Goal: Task Accomplishment & Management: Complete application form

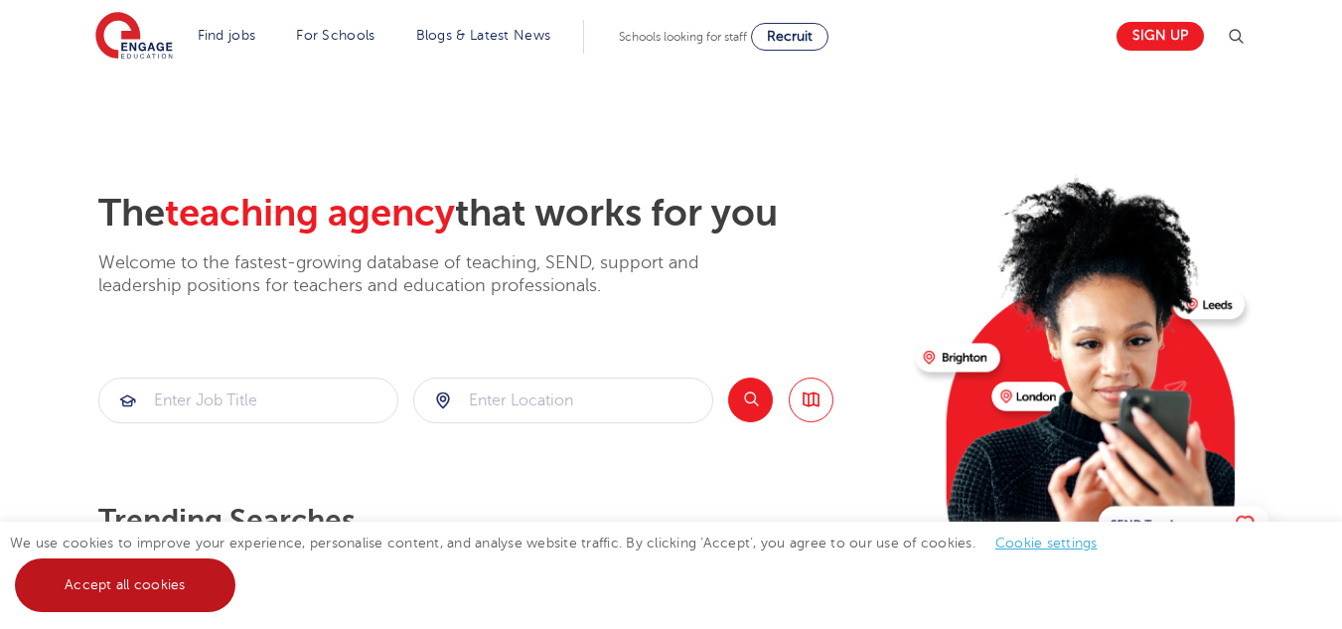
click at [175, 584] on link "Accept all cookies" at bounding box center [125, 585] width 220 height 54
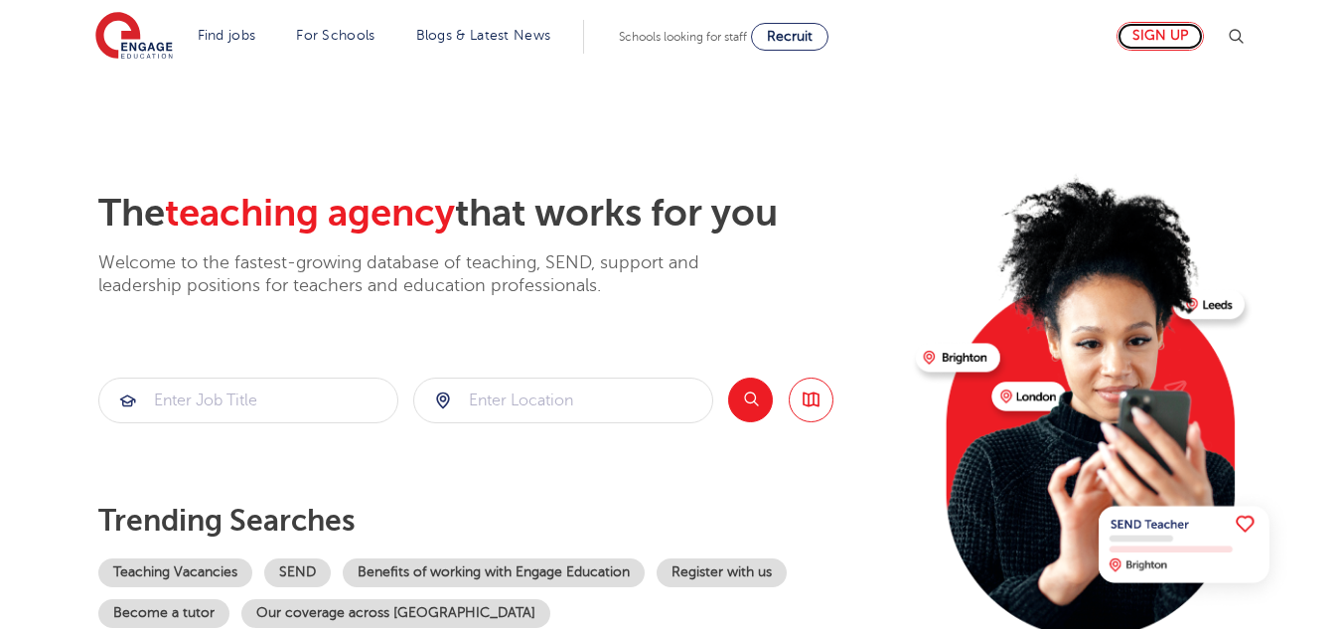
click at [1186, 36] on link "Sign up" at bounding box center [1159, 36] width 87 height 29
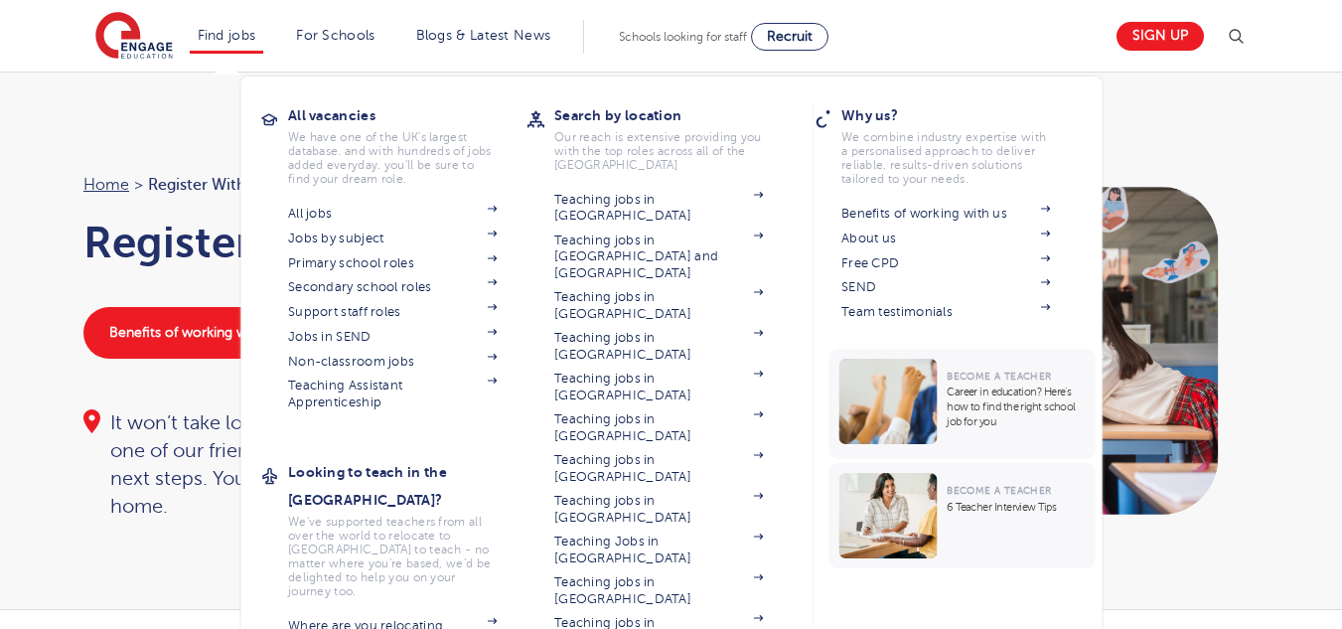
click at [226, 50] on li "Find jobs All vacancies We have one of the UK's largest database. and with hund…" at bounding box center [227, 37] width 74 height 34
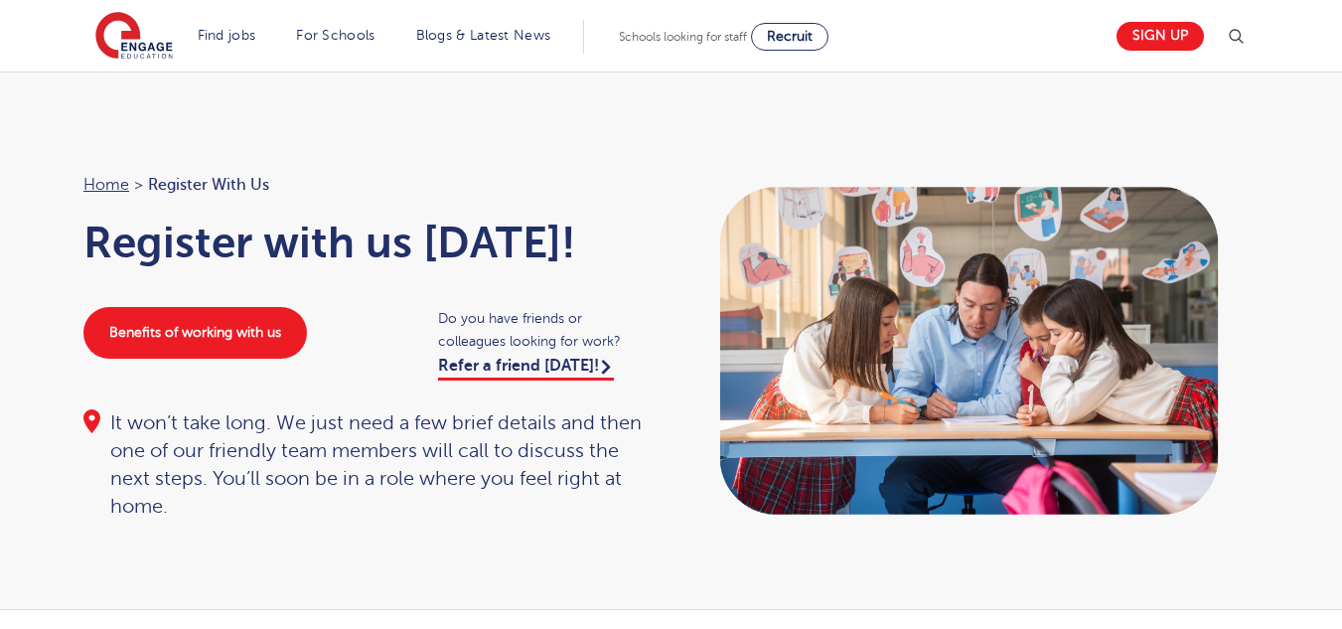
click at [1235, 30] on img at bounding box center [1236, 37] width 24 height 24
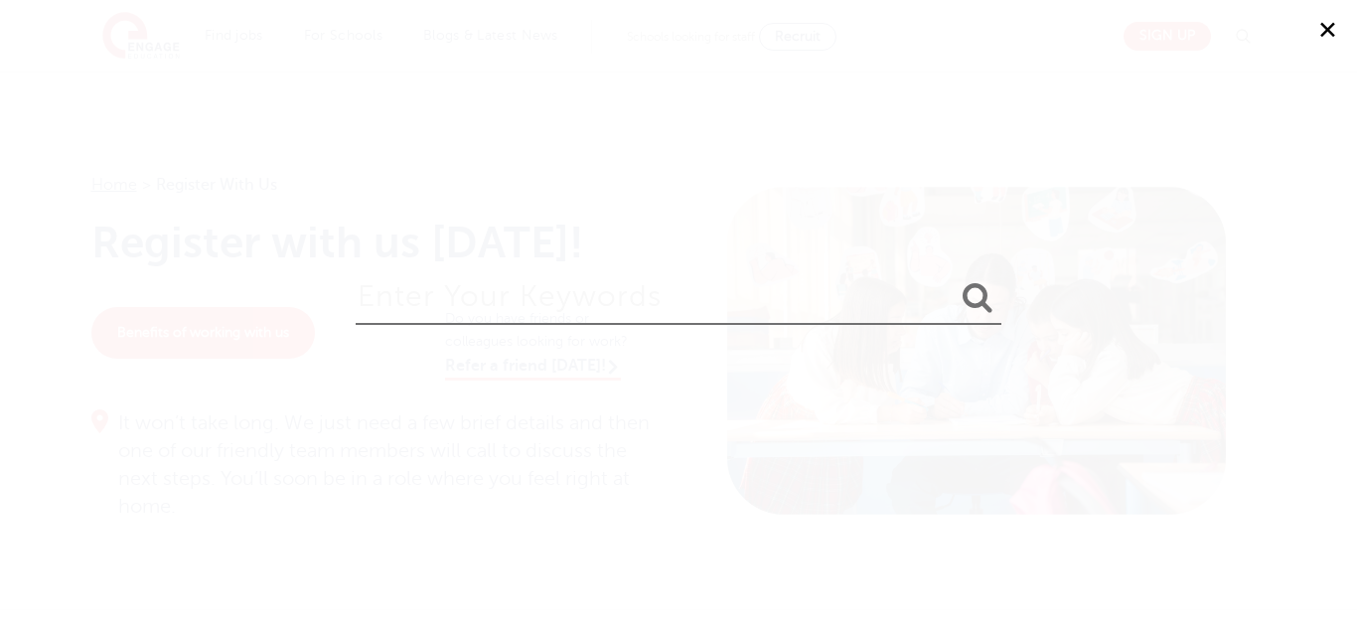
click at [628, 294] on input "search" at bounding box center [679, 292] width 646 height 65
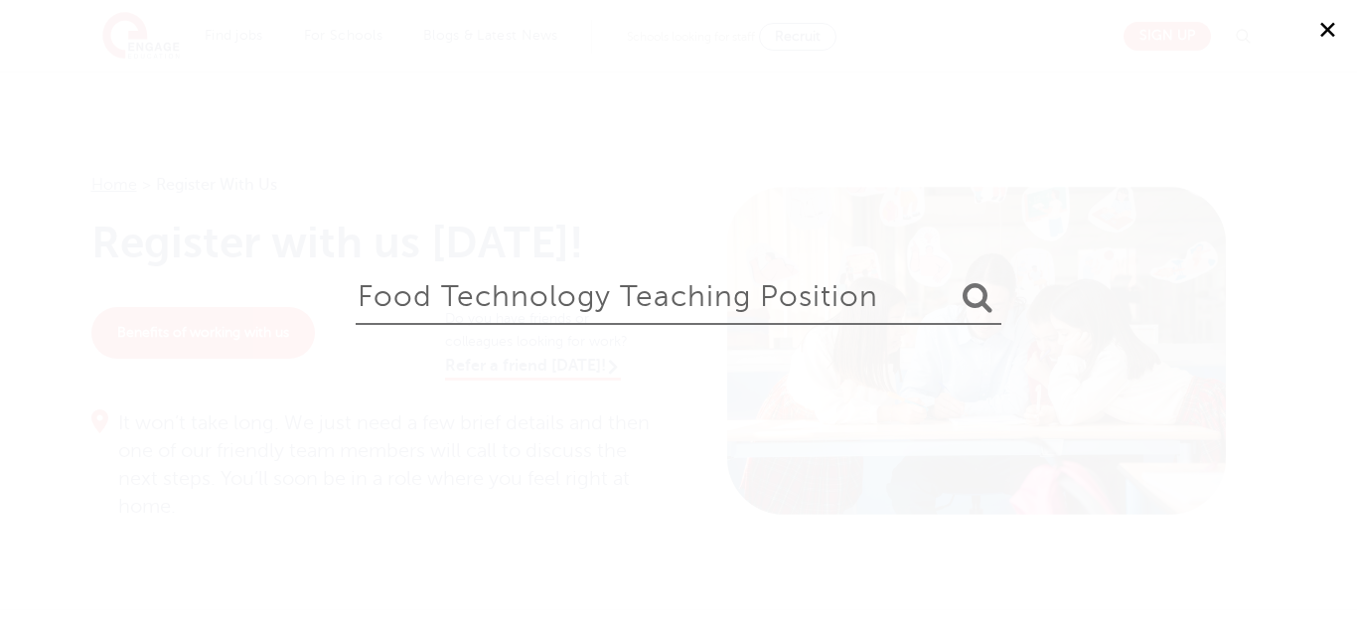
type input "food Technology teaching position"
click at [953, 280] on button "submit" at bounding box center [977, 298] width 48 height 37
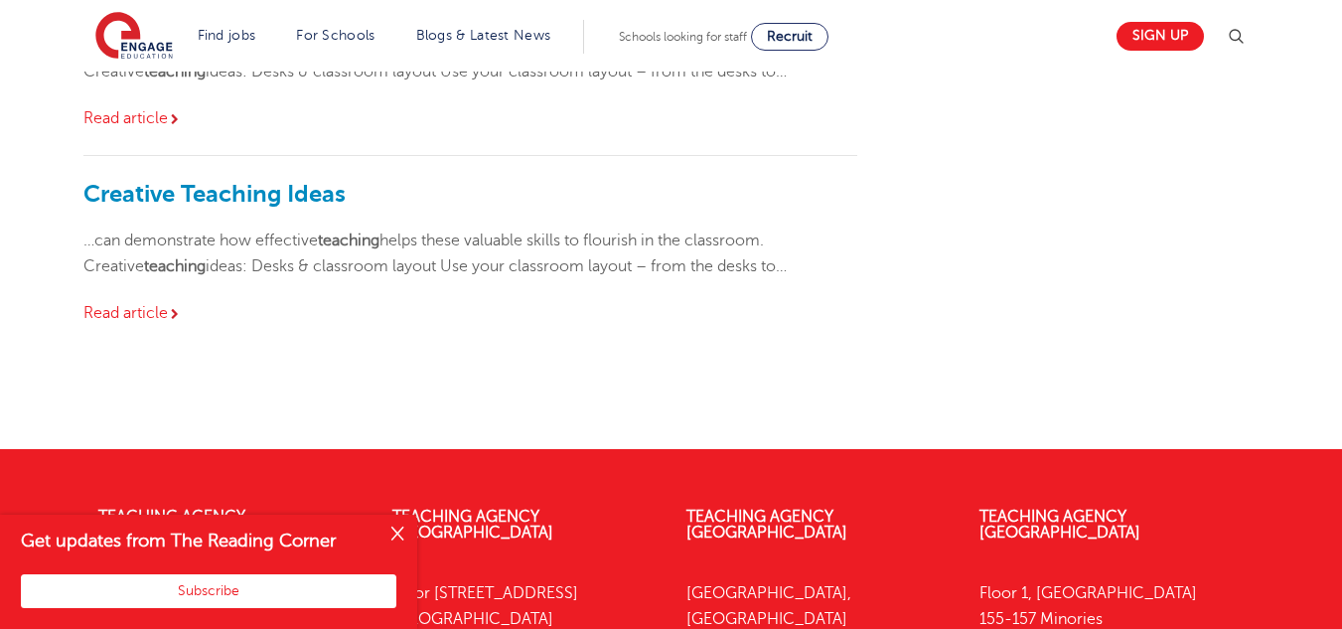
scroll to position [701, 0]
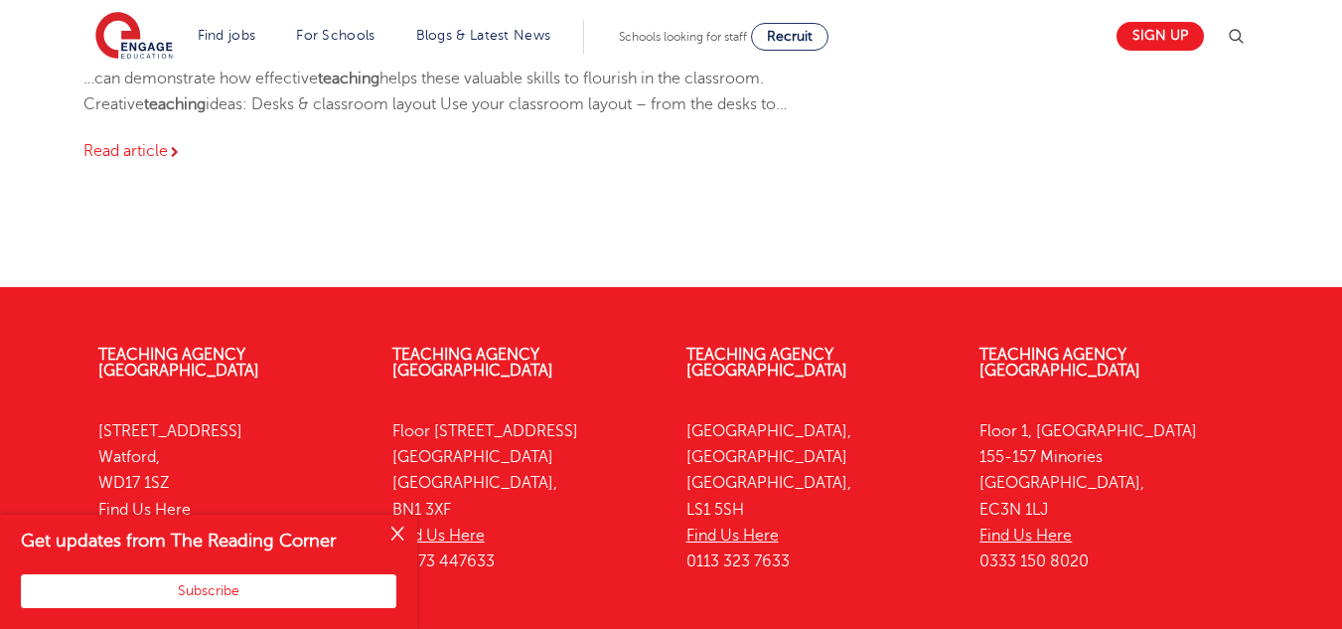
scroll to position [869, 0]
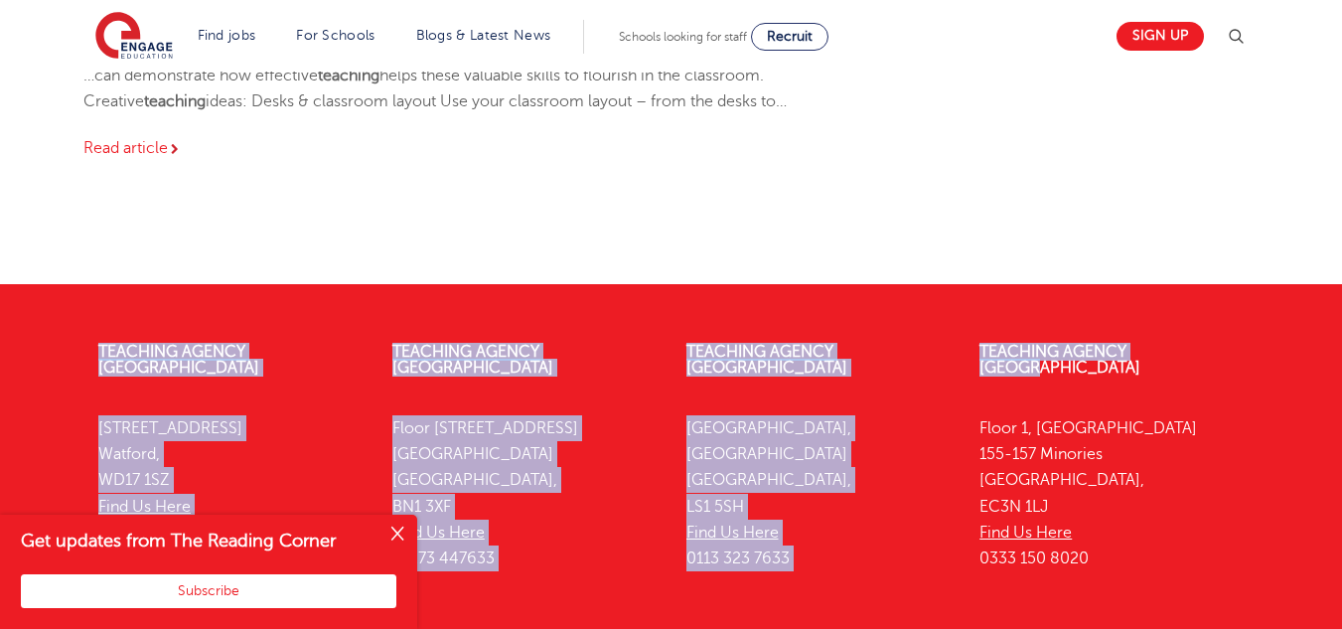
drag, startPoint x: 1304, startPoint y: 442, endPoint x: 1220, endPoint y: 344, distance: 129.6
click at [1220, 344] on div "Teaching Agency Watford 4th Floor, 45 Clarendon Road Watford, WD17 1SZ Find Us …" at bounding box center [671, 566] width 1342 height 504
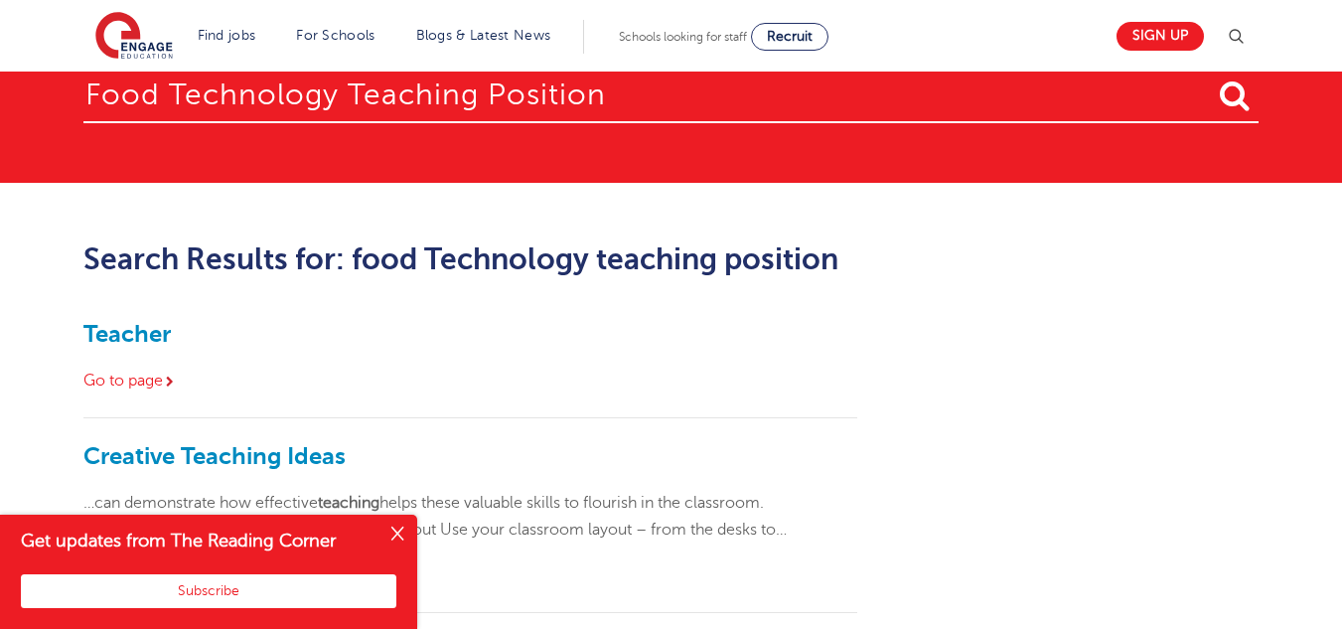
scroll to position [0, 0]
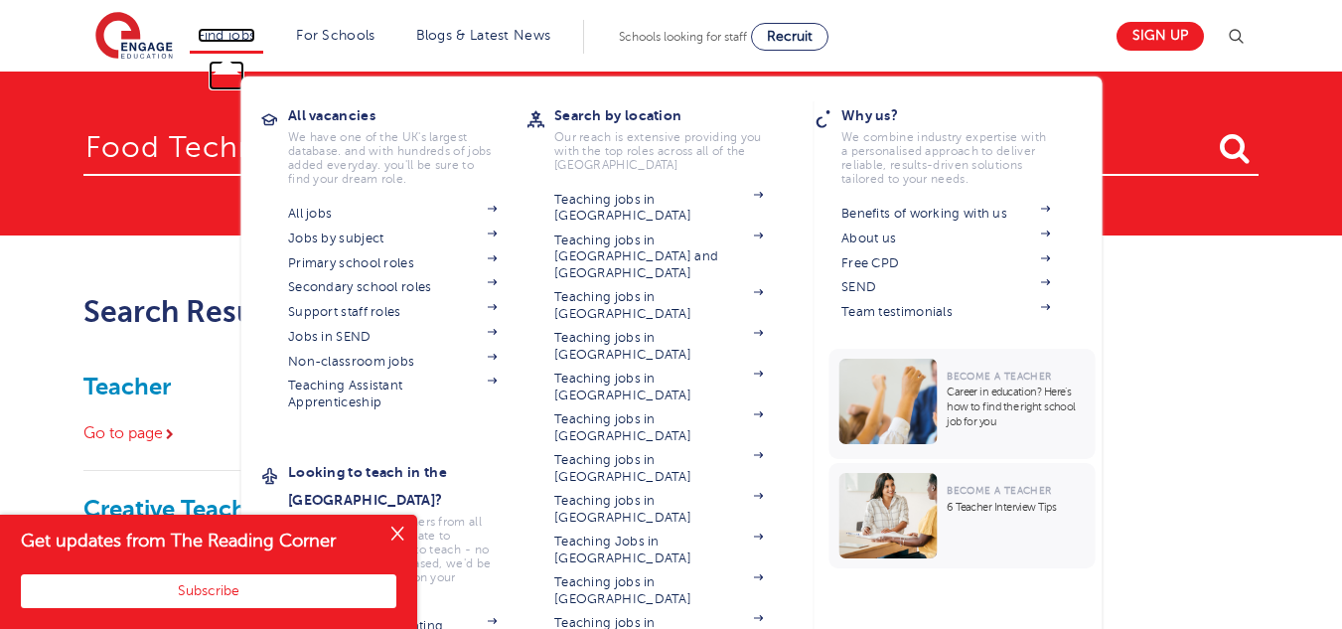
click at [230, 29] on link "Find jobs" at bounding box center [227, 35] width 59 height 15
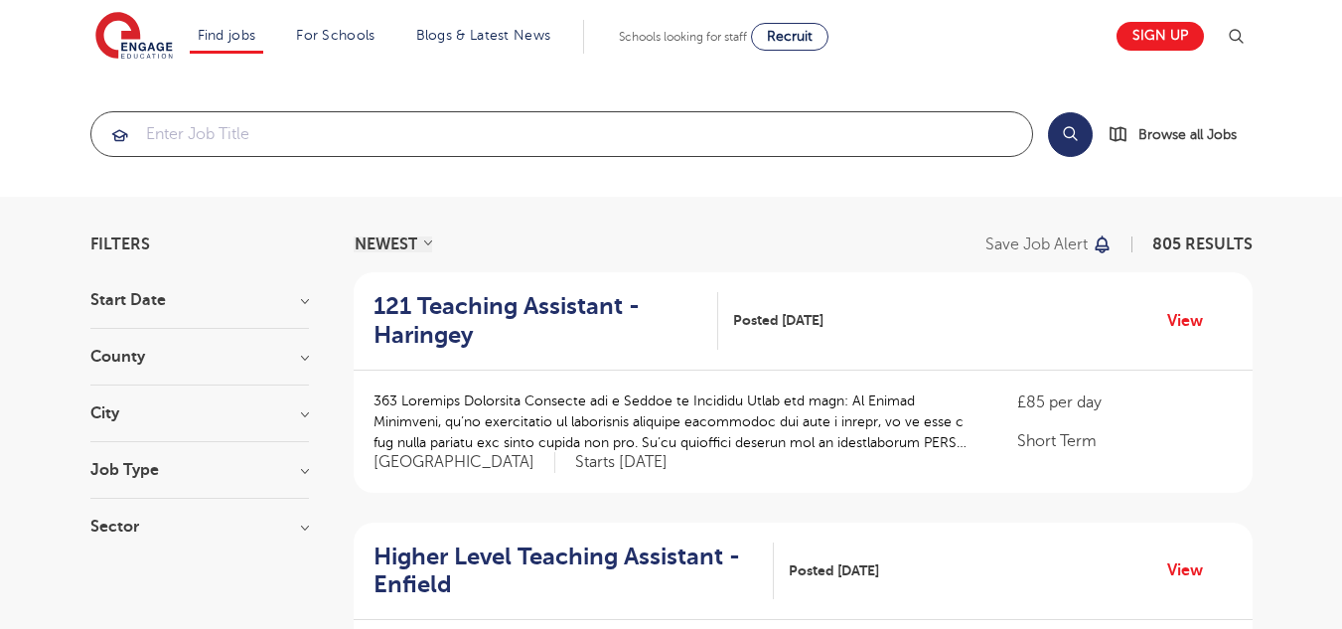
click at [313, 148] on input "search" at bounding box center [561, 134] width 940 height 44
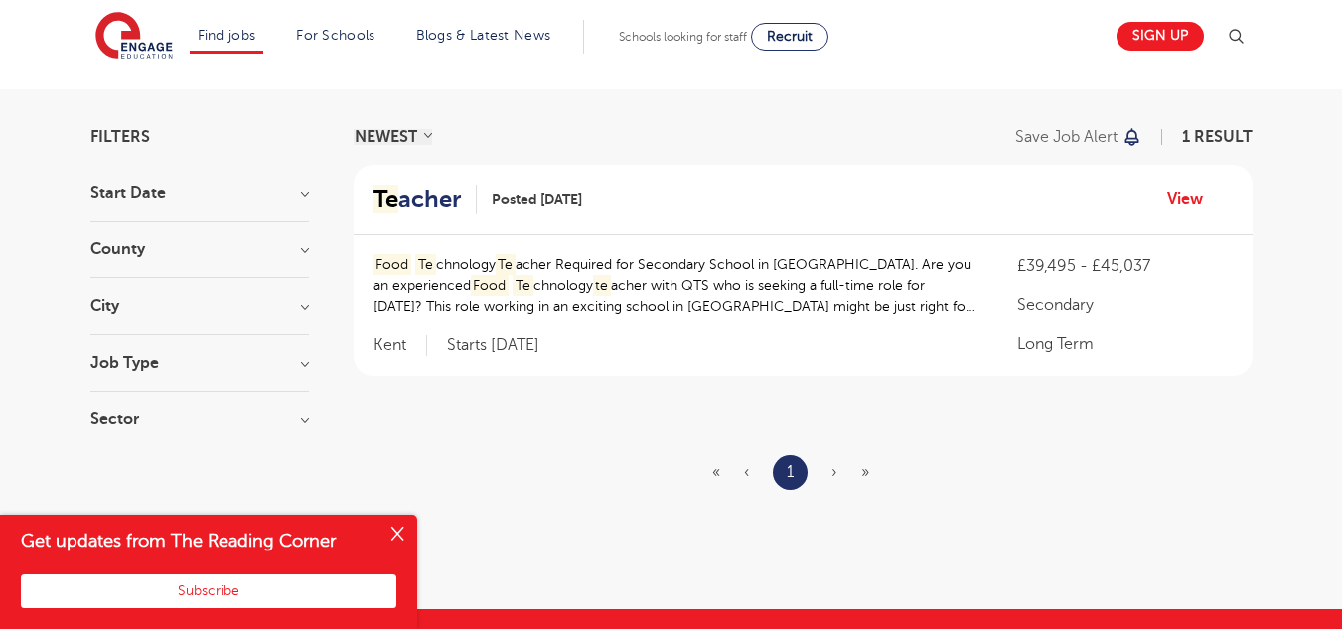
scroll to position [105, 0]
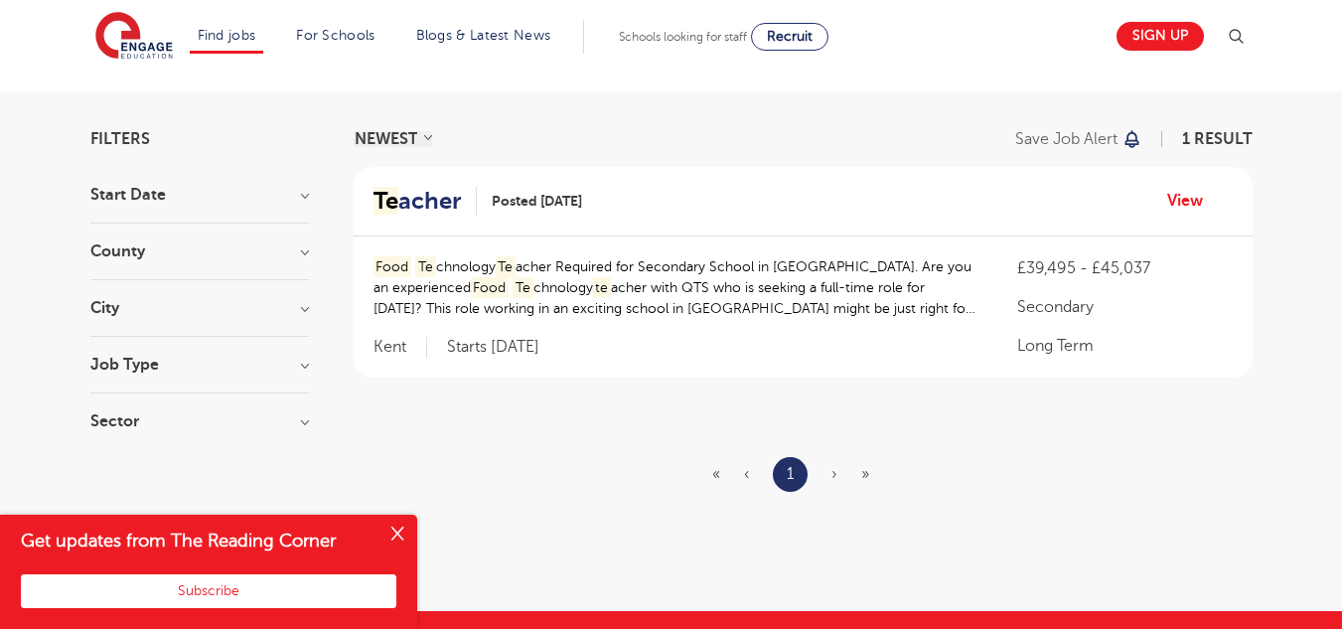
type input "food te"
click at [834, 476] on span "›" at bounding box center [834, 474] width 6 height 18
click at [872, 483] on ul "« ‹ 1 › »" at bounding box center [802, 474] width 181 height 35
click at [1179, 205] on link "View" at bounding box center [1192, 201] width 51 height 26
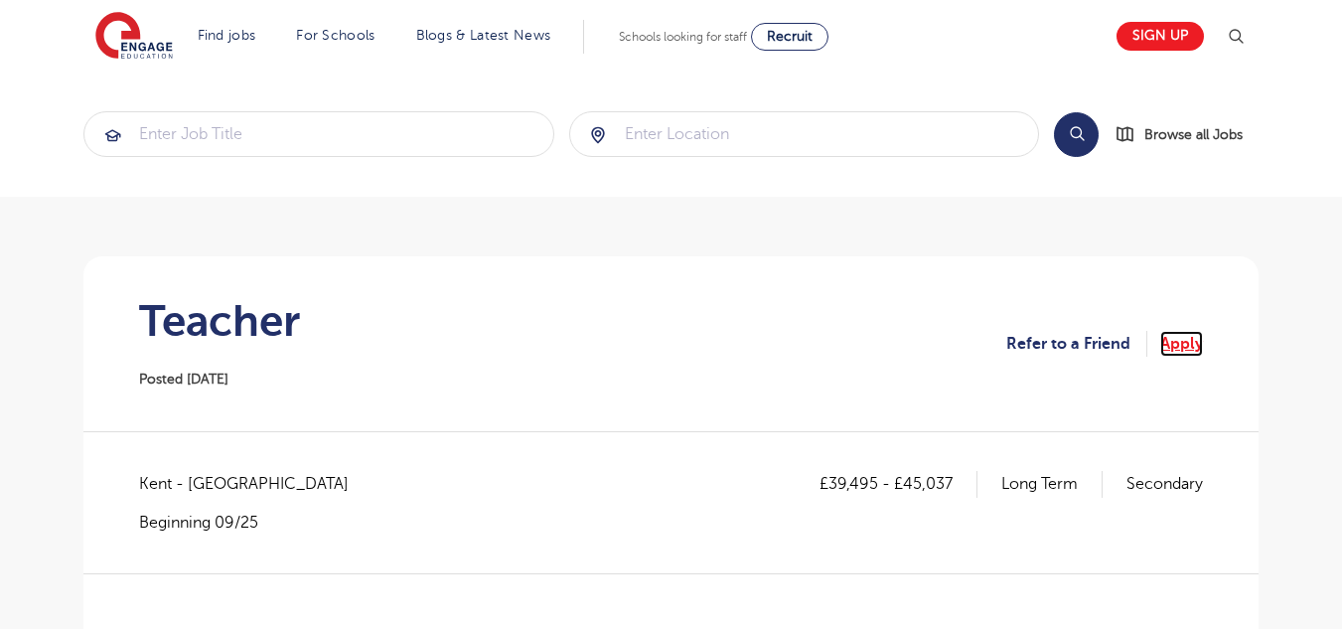
click at [1185, 349] on link "Apply" at bounding box center [1181, 344] width 43 height 26
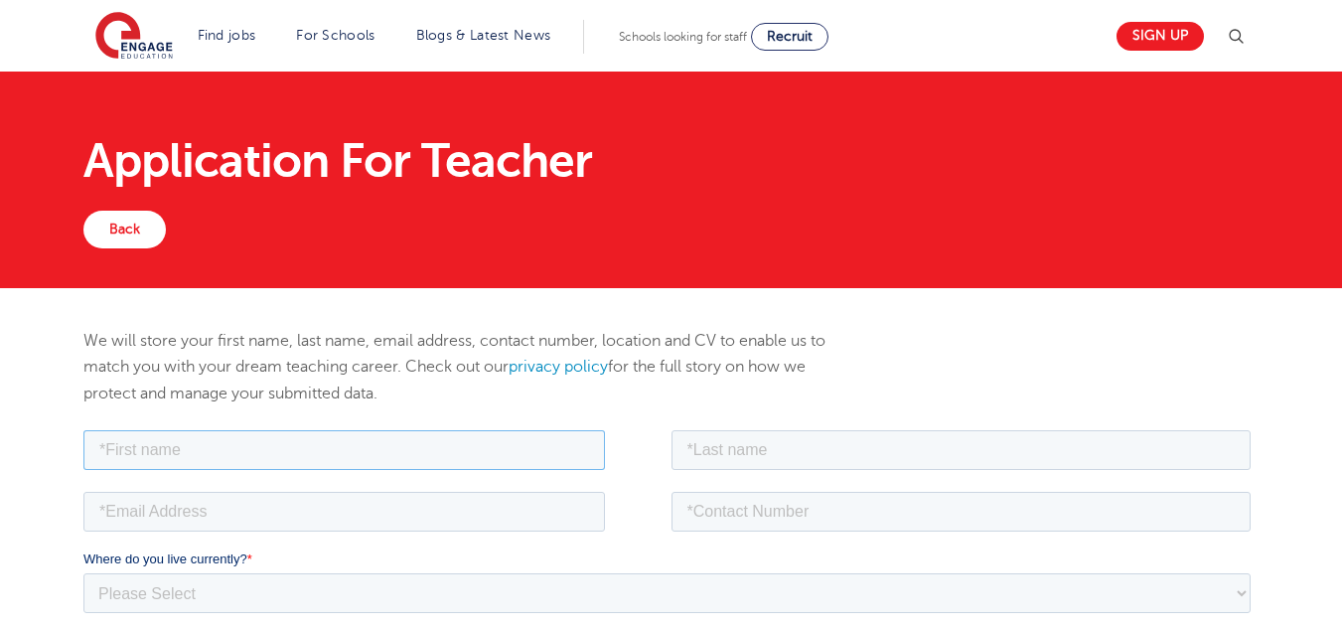
click at [498, 450] on input "text" at bounding box center [343, 449] width 521 height 40
type input "[PERSON_NAME]"
type input "8767934515"
drag, startPoint x: 745, startPoint y: 451, endPoint x: 658, endPoint y: 463, distance: 87.2
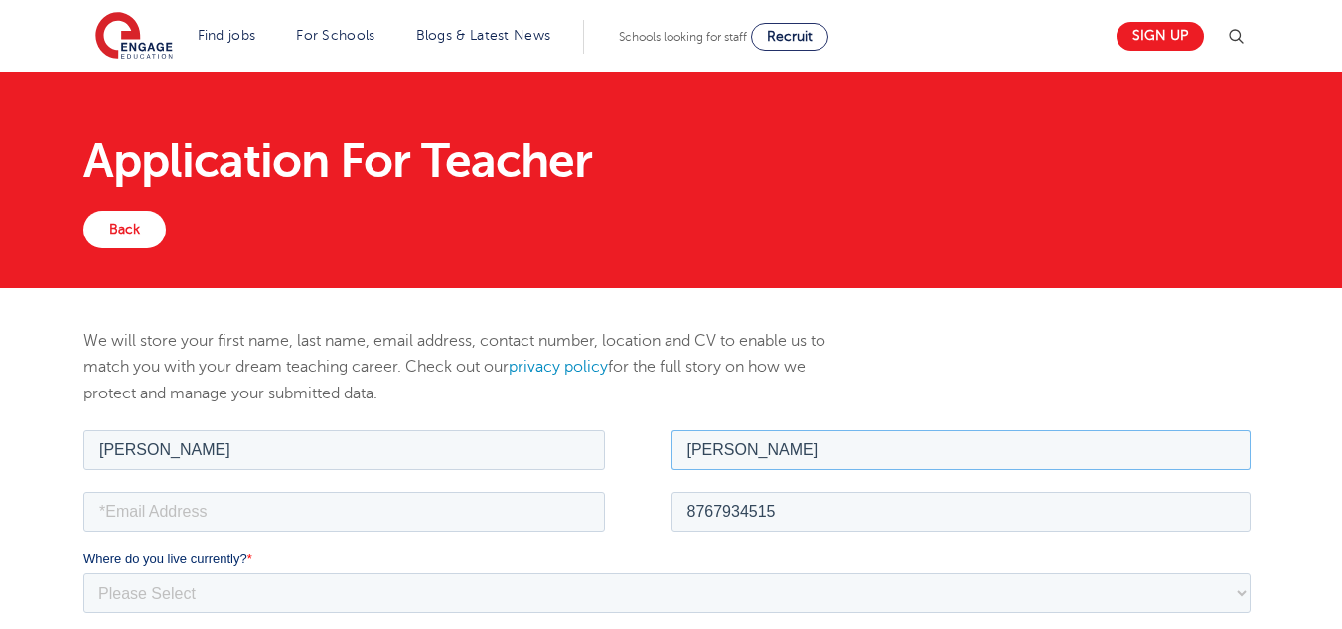
click at [658, 463] on fieldset "[PERSON_NAME] [PERSON_NAME] AqueStewart" at bounding box center [670, 456] width 1175 height 62
type input "AqueStewart"
click at [205, 512] on input "email" at bounding box center [343, 511] width 521 height 40
type input "[EMAIL_ADDRESS][DOMAIN_NAME]"
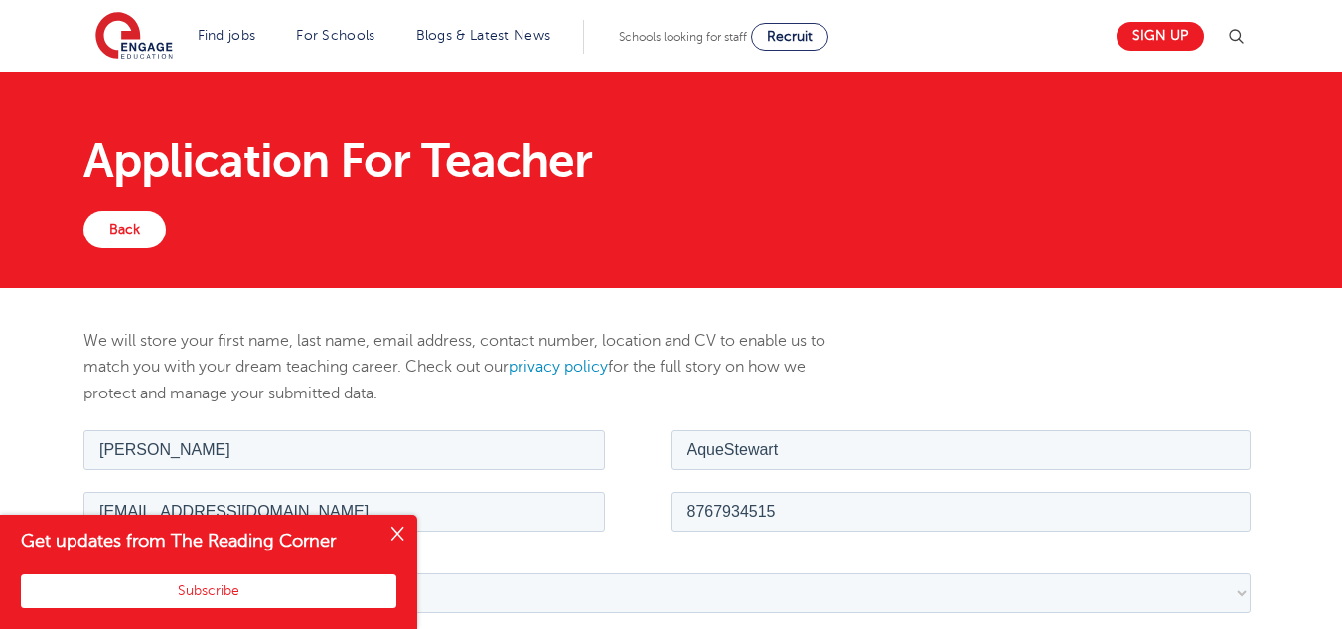
click at [397, 531] on button "Close" at bounding box center [397, 534] width 40 height 40
